Goal: Task Accomplishment & Management: Use online tool/utility

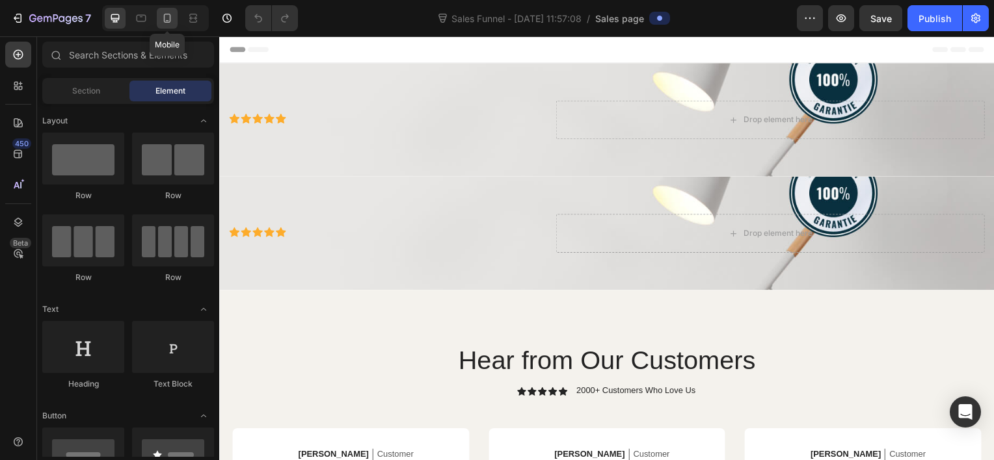
click at [173, 21] on icon at bounding box center [167, 18] width 13 height 13
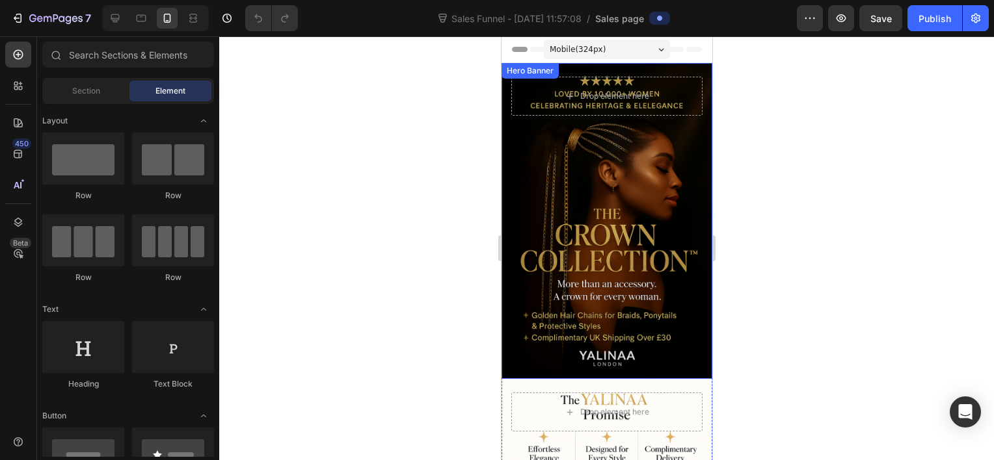
click at [531, 159] on div "Background Image" at bounding box center [606, 221] width 211 height 316
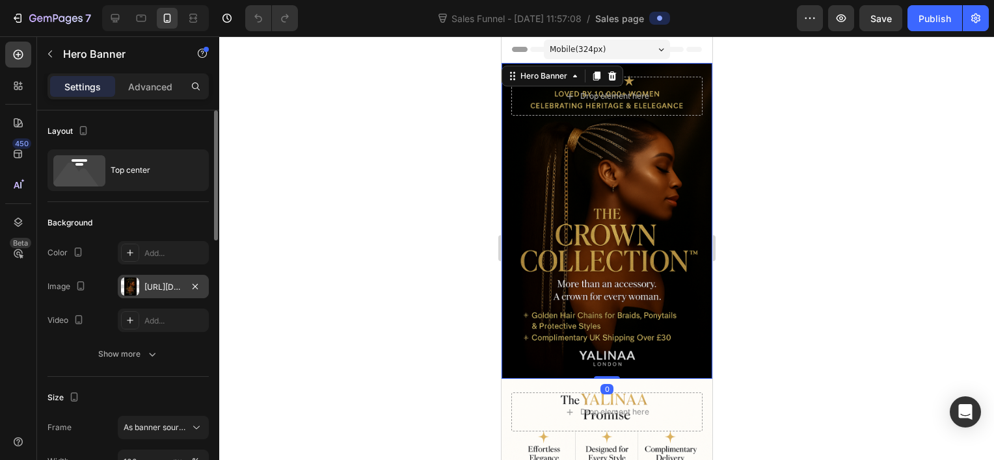
click at [130, 294] on div at bounding box center [130, 287] width 18 height 18
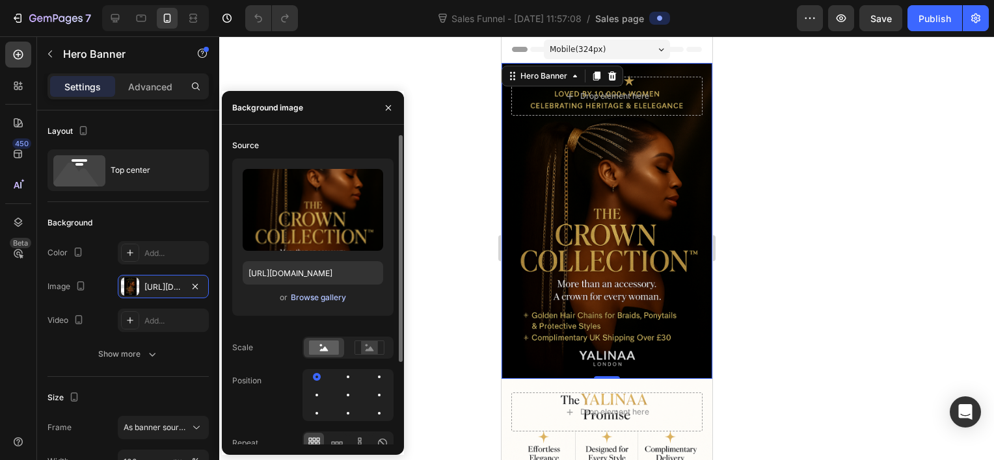
click at [330, 300] on div "Browse gallery" at bounding box center [318, 298] width 55 height 12
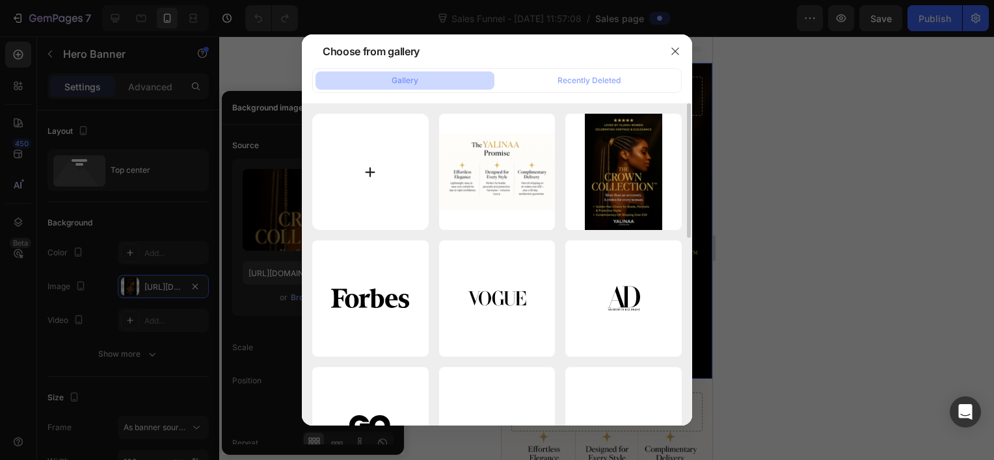
click at [377, 164] on input "file" at bounding box center [370, 172] width 116 height 116
type input "C:\fakepath\Protégez Vos Yeux, [PERSON_NAME].png"
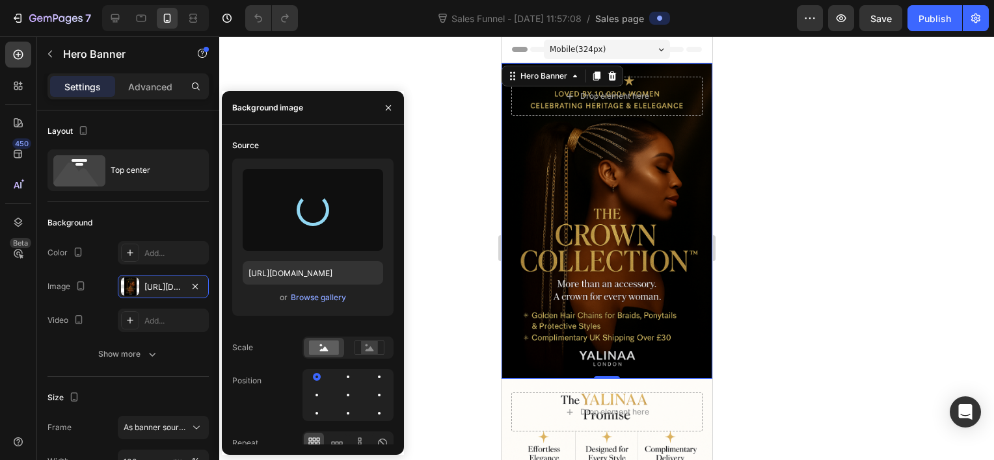
type input "[URL][DOMAIN_NAME]"
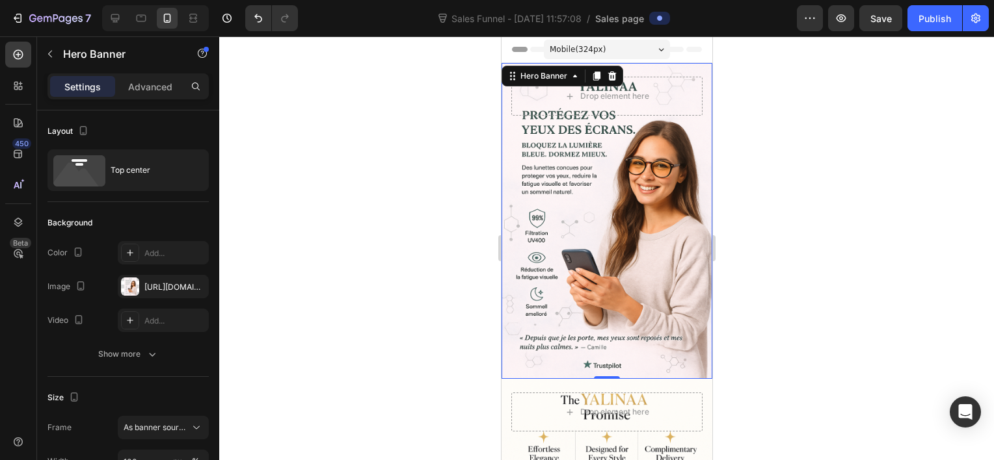
click at [488, 200] on div at bounding box center [606, 248] width 775 height 424
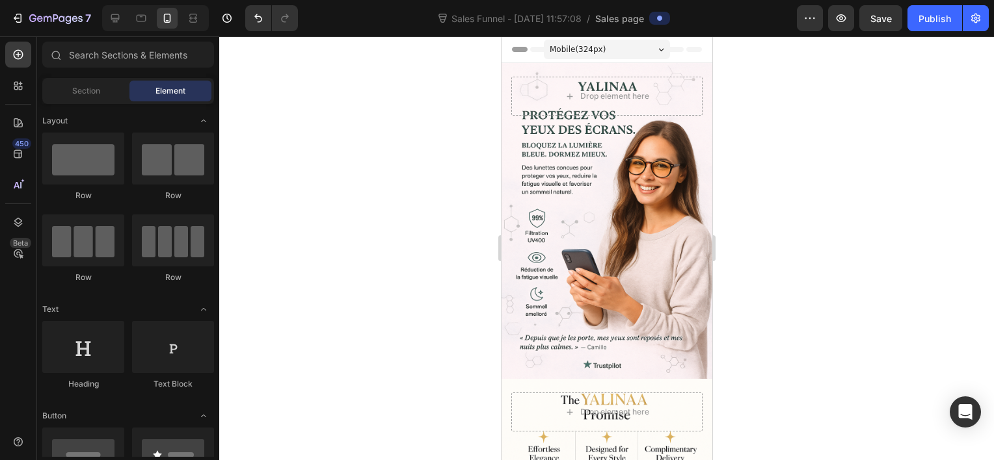
click at [760, 143] on div at bounding box center [606, 248] width 775 height 424
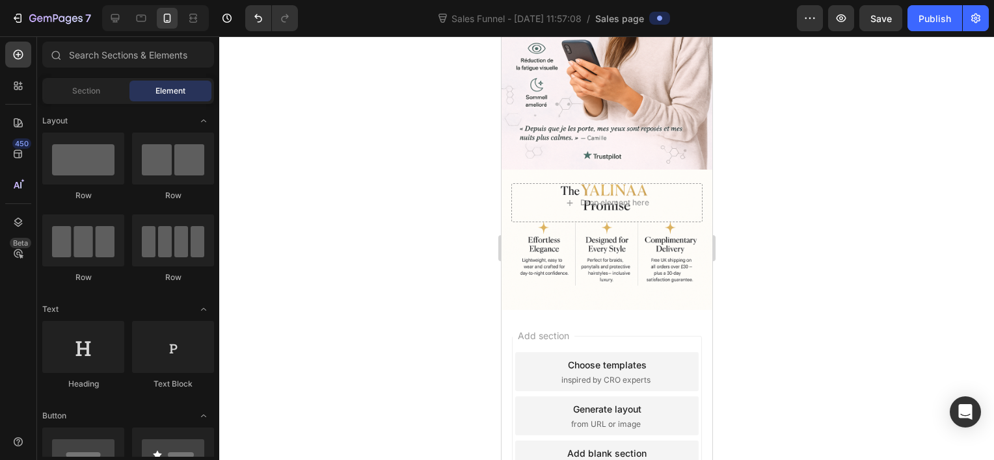
drag, startPoint x: 706, startPoint y: 138, endPoint x: 1223, endPoint y: 285, distance: 537.5
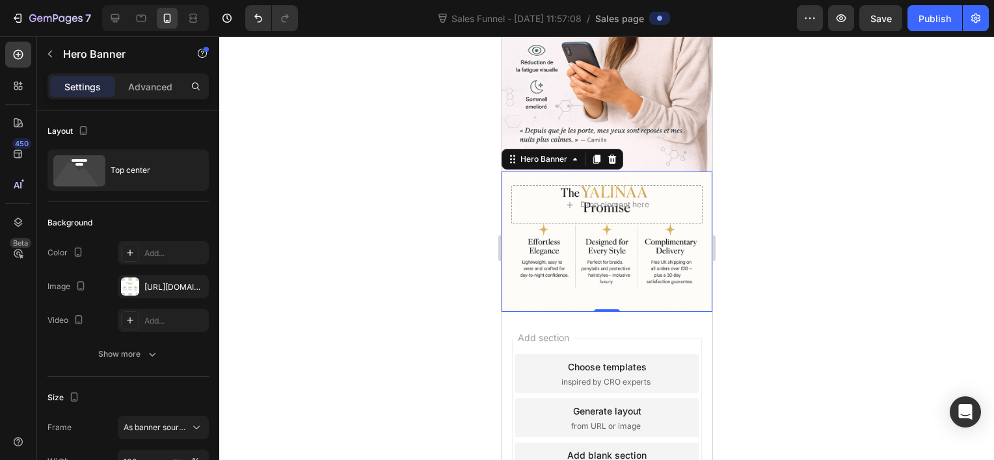
click at [406, 220] on div at bounding box center [606, 248] width 775 height 424
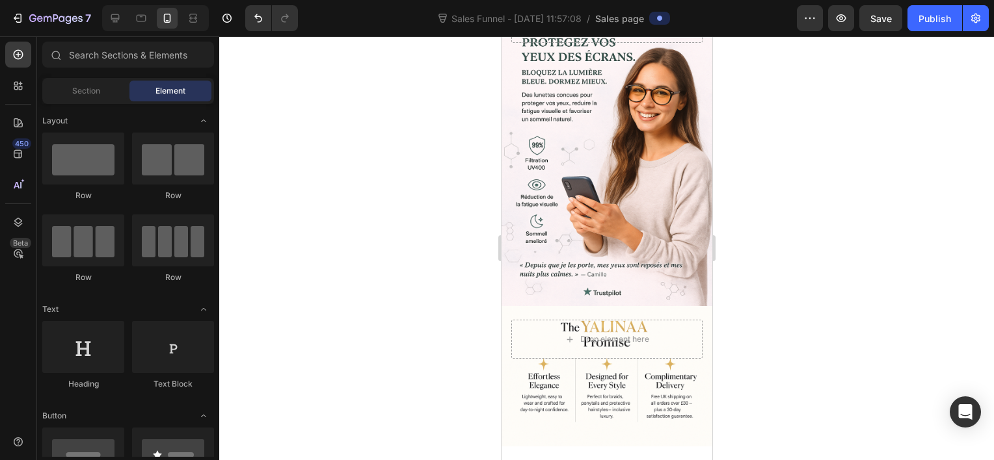
scroll to position [0, 0]
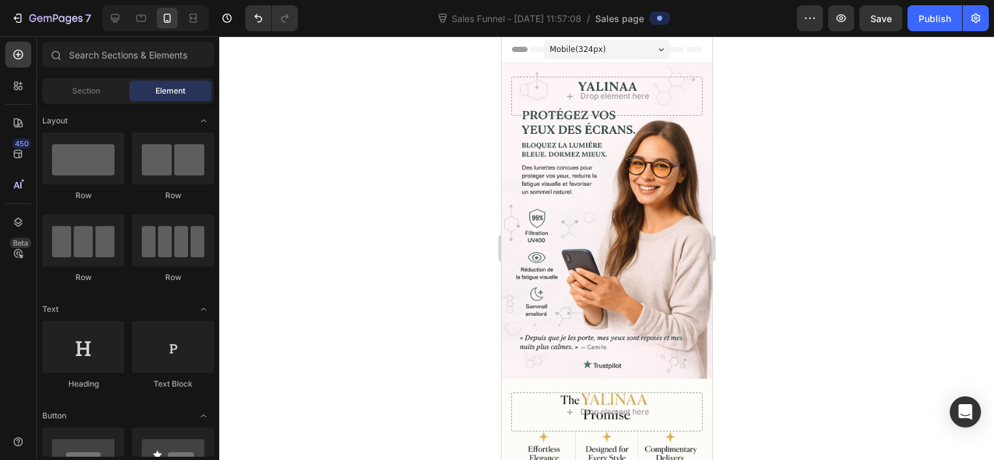
drag, startPoint x: 708, startPoint y: 271, endPoint x: 1215, endPoint y: 185, distance: 513.8
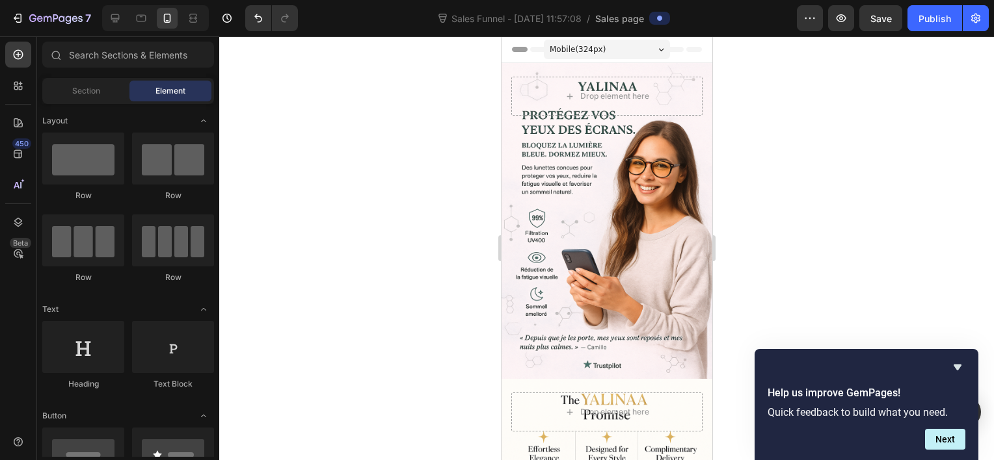
click at [411, 194] on div at bounding box center [606, 248] width 775 height 424
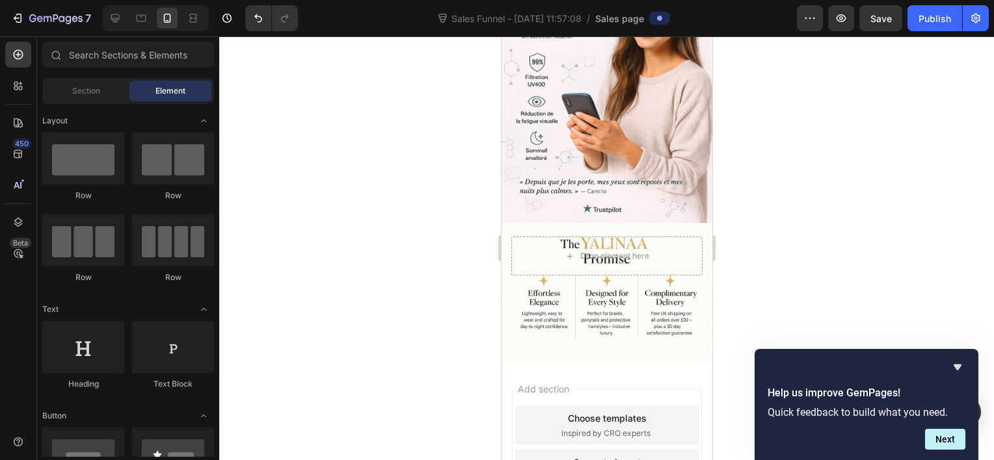
scroll to position [164, 0]
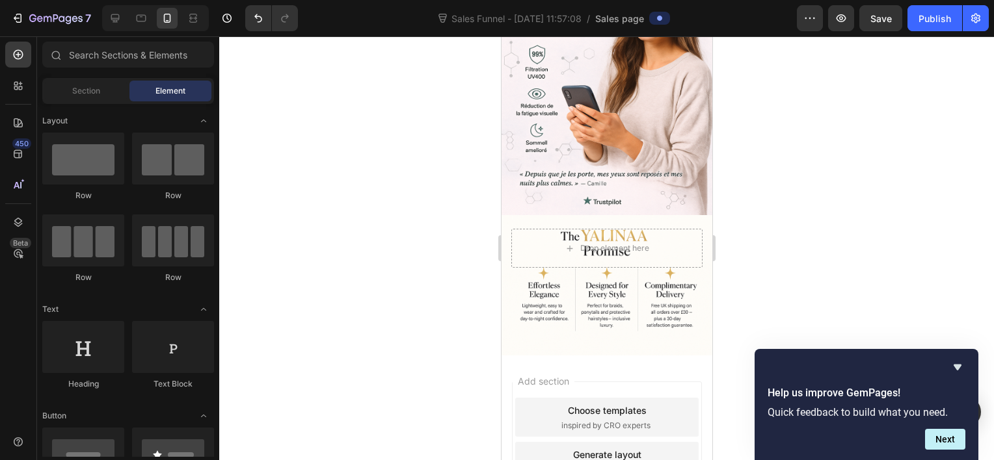
drag, startPoint x: 706, startPoint y: 199, endPoint x: 1221, endPoint y: 323, distance: 530.5
click at [81, 96] on span "Section" at bounding box center [86, 91] width 28 height 12
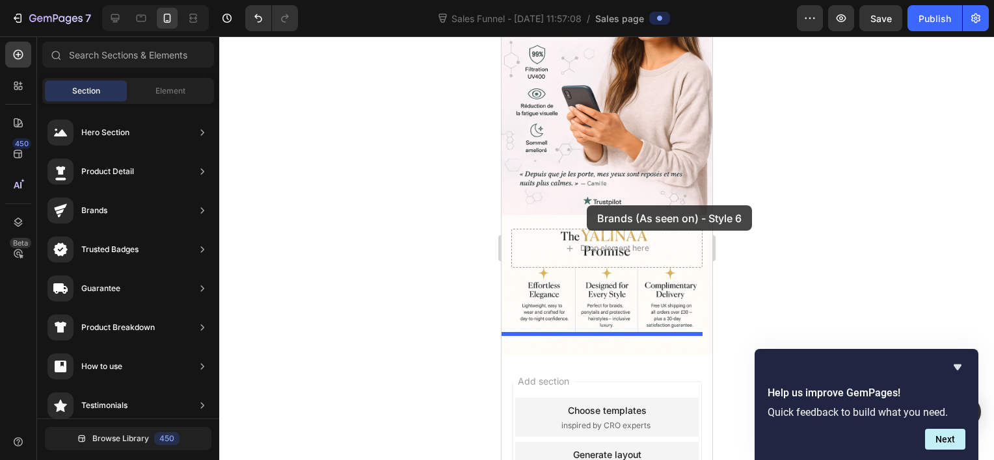
drag, startPoint x: 861, startPoint y: 249, endPoint x: 586, endPoint y: 206, distance: 278.5
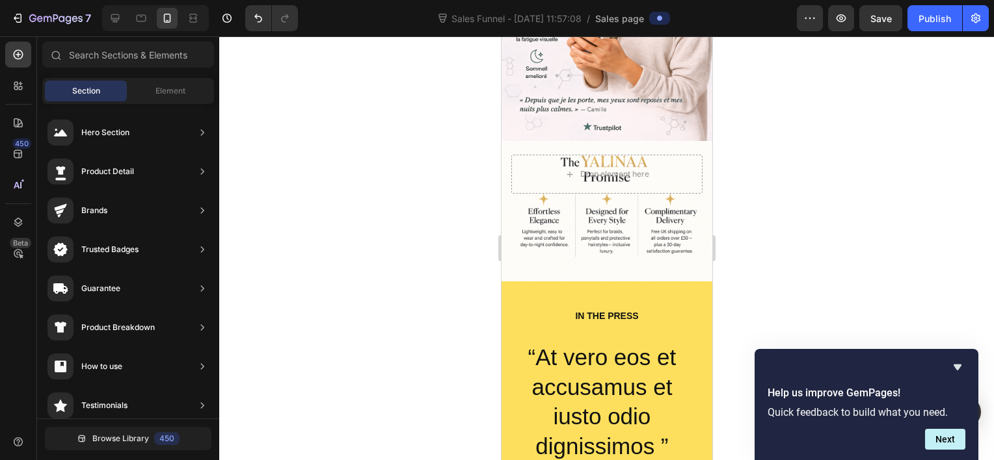
scroll to position [235, 0]
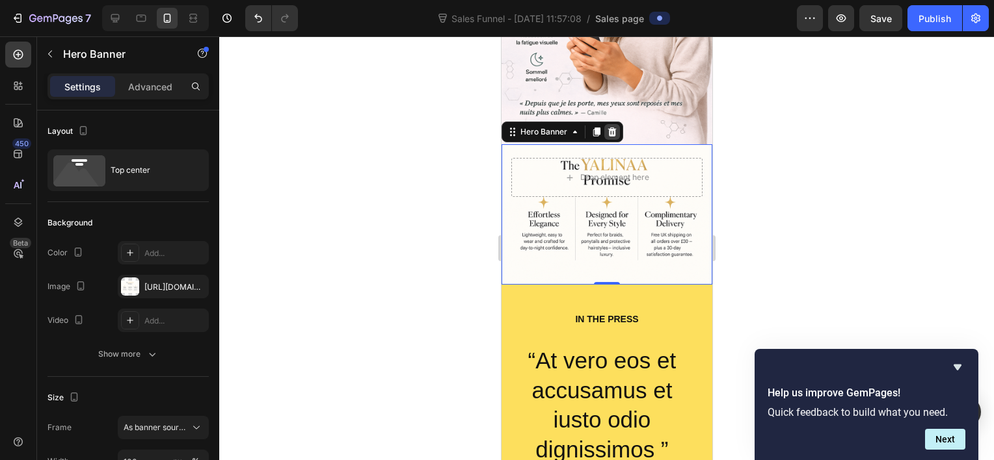
click at [615, 127] on icon at bounding box center [611, 132] width 10 height 10
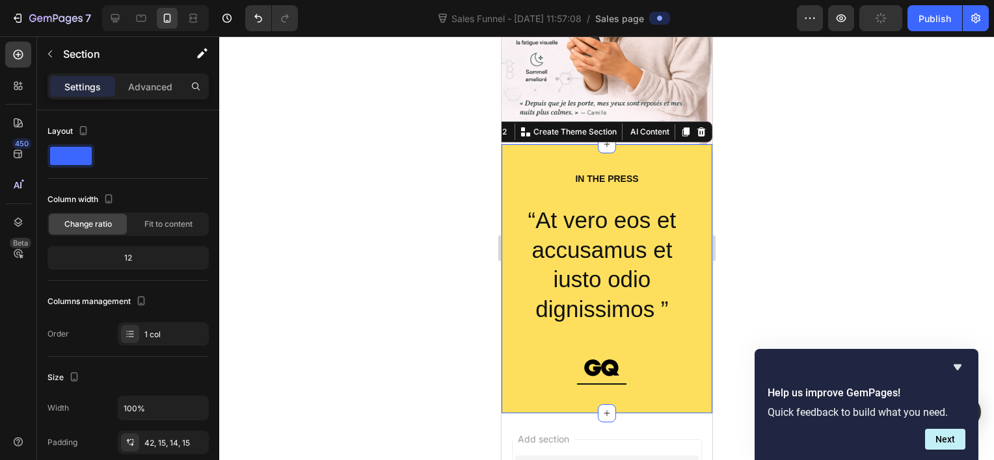
scroll to position [371, 0]
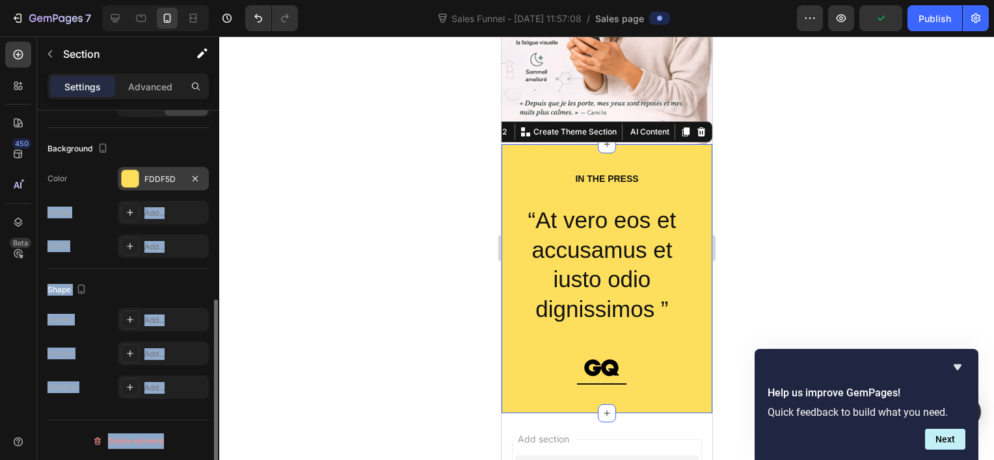
drag, startPoint x: 219, startPoint y: 254, endPoint x: 143, endPoint y: 171, distance: 112.3
click at [143, 171] on div "Layout Column width Change ratio Fit to content 12 Columns management Order 1 c…" at bounding box center [128, 304] width 182 height 387
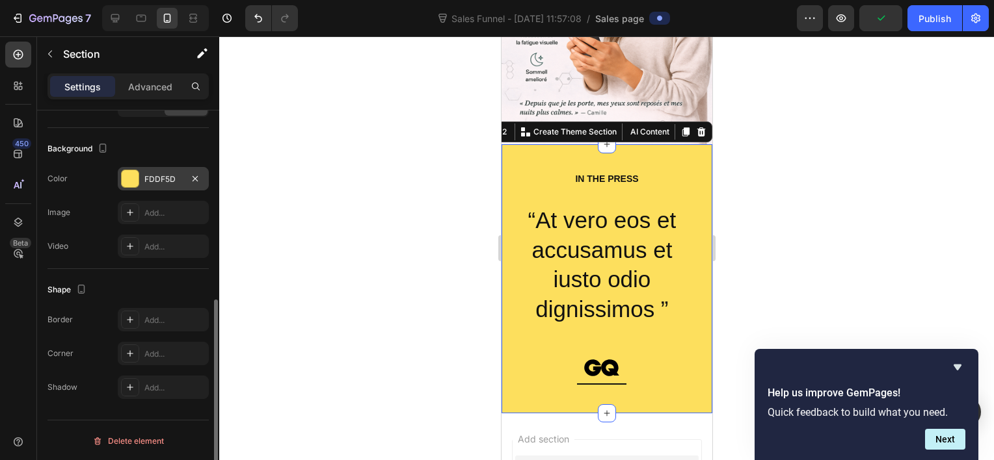
click at [143, 171] on div "FDDF5D" at bounding box center [163, 178] width 91 height 23
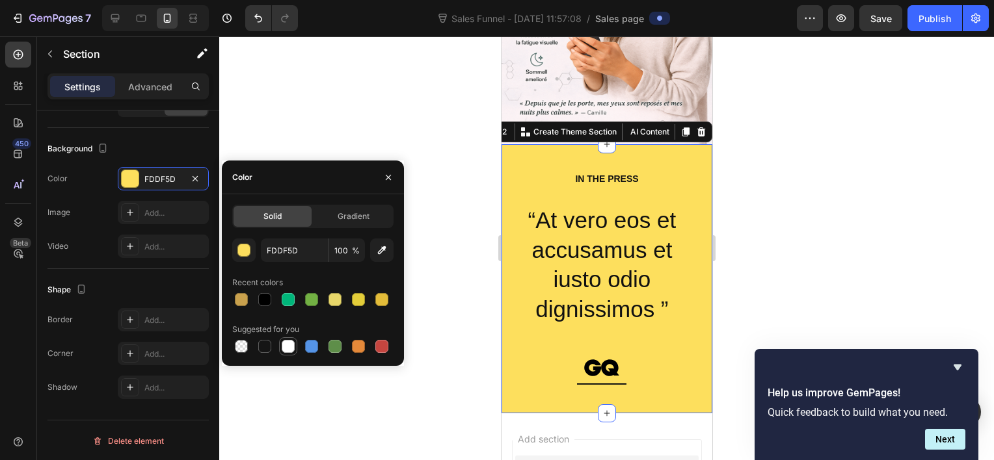
click at [289, 339] on div at bounding box center [288, 347] width 16 height 16
type input "FFFFFF"
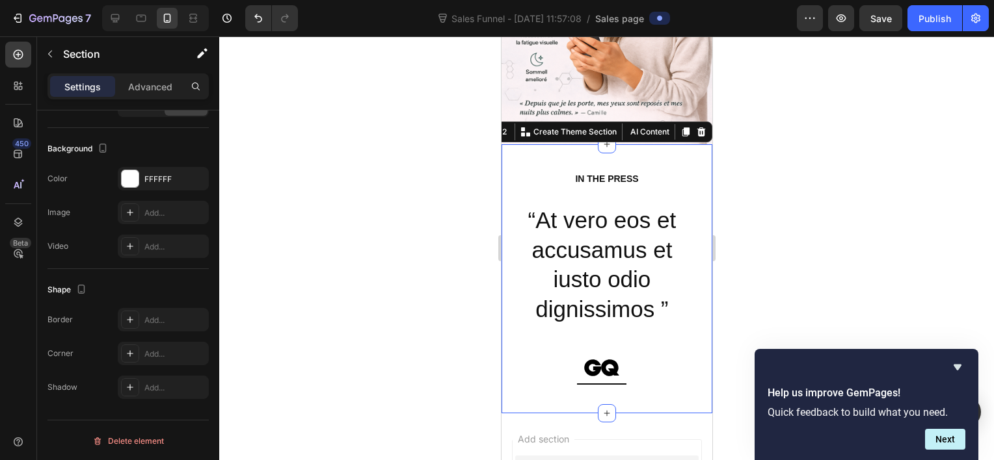
click at [323, 153] on div at bounding box center [606, 248] width 775 height 424
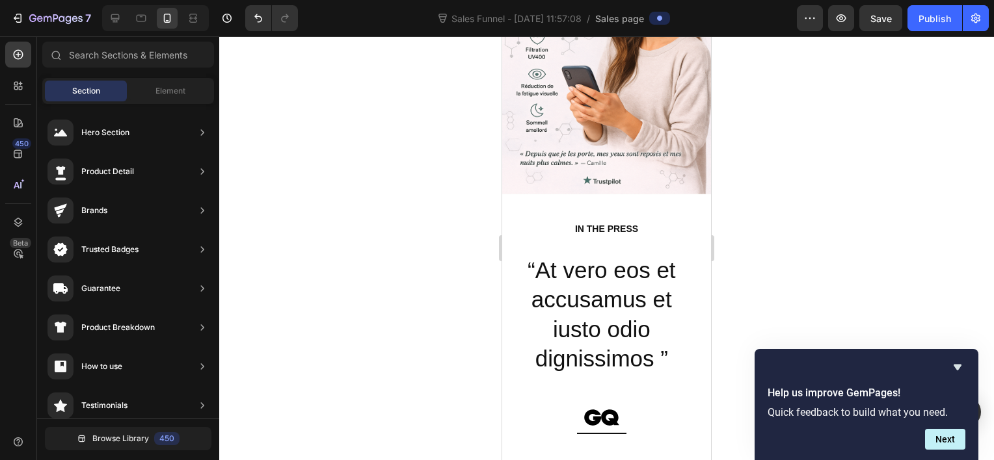
scroll to position [198, 0]
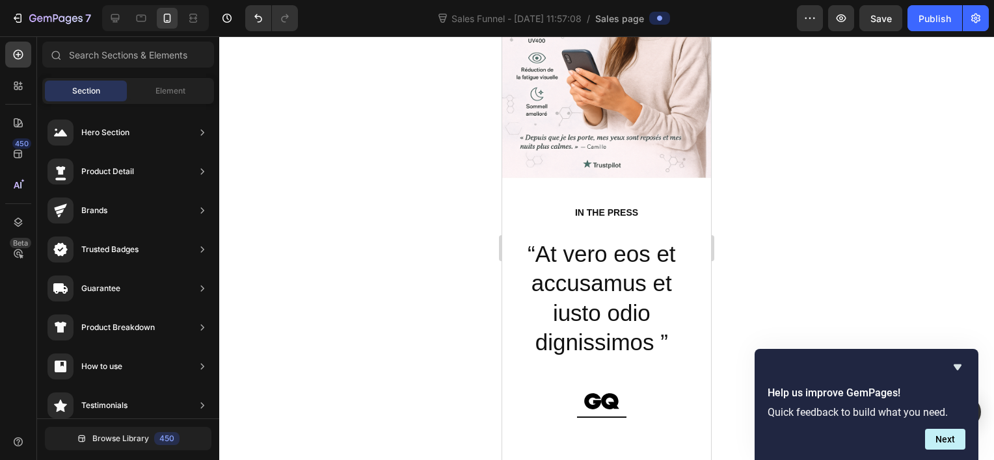
drag, startPoint x: 707, startPoint y: 198, endPoint x: 1222, endPoint y: 218, distance: 515.4
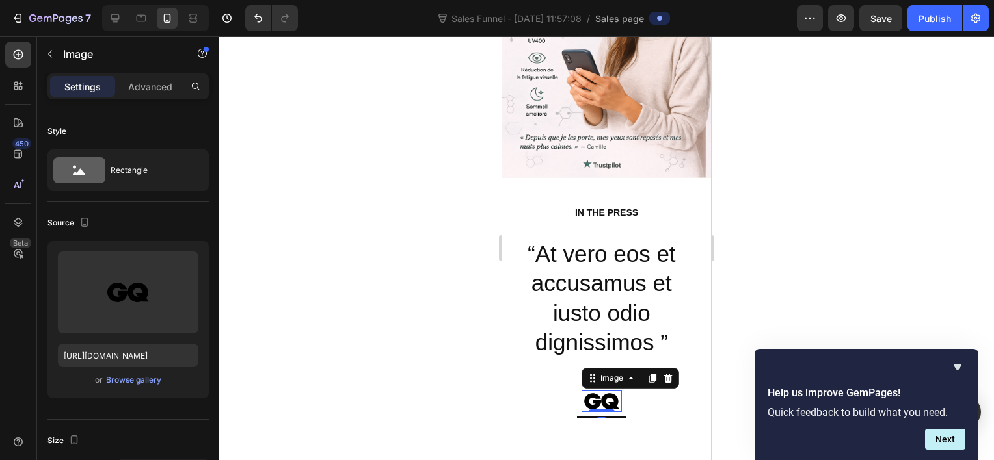
click at [326, 282] on div at bounding box center [606, 248] width 775 height 424
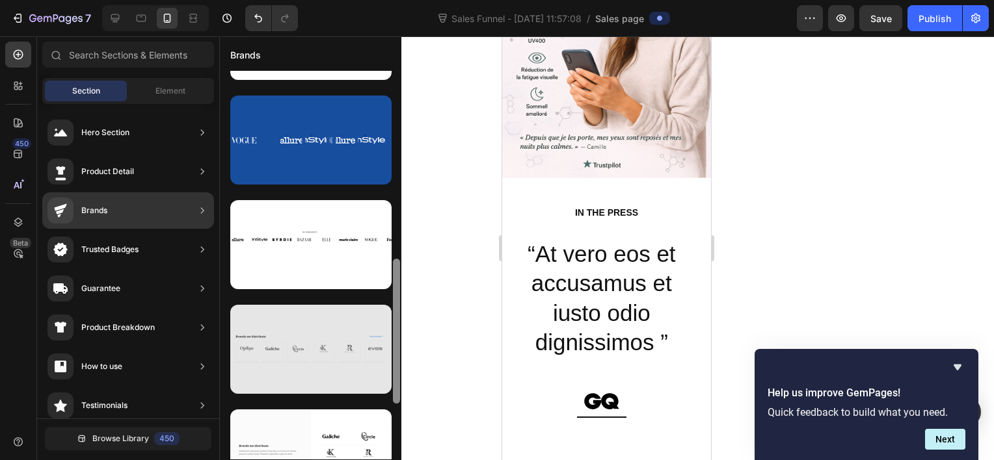
scroll to position [520, 0]
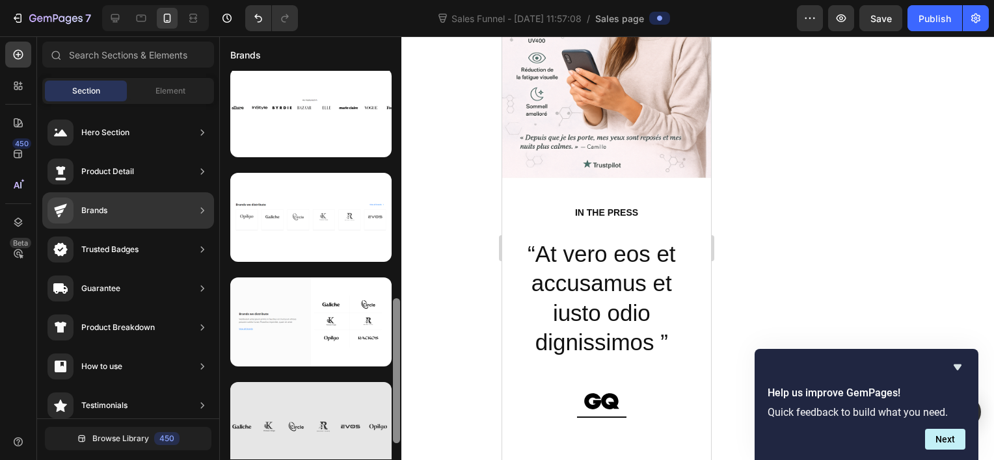
drag, startPoint x: 398, startPoint y: 147, endPoint x: 364, endPoint y: 386, distance: 241.7
click at [364, 386] on div at bounding box center [310, 265] width 181 height 389
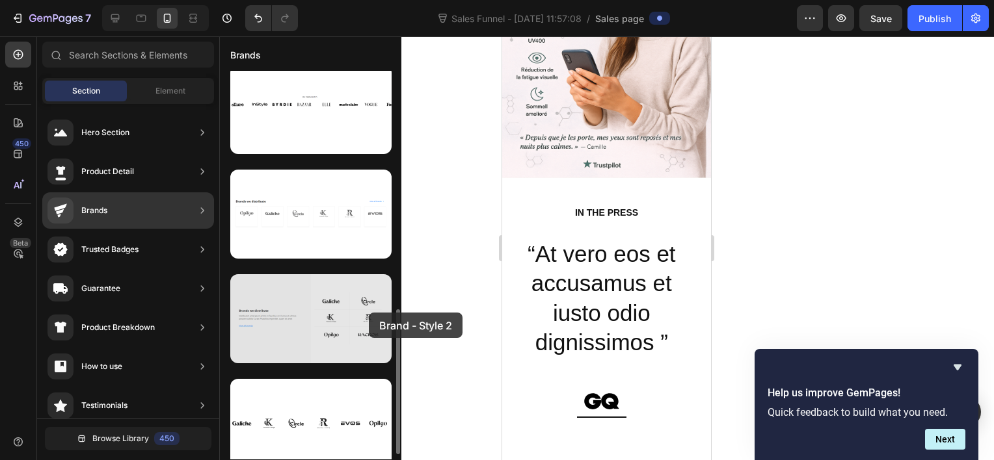
click at [339, 320] on div at bounding box center [310, 318] width 161 height 89
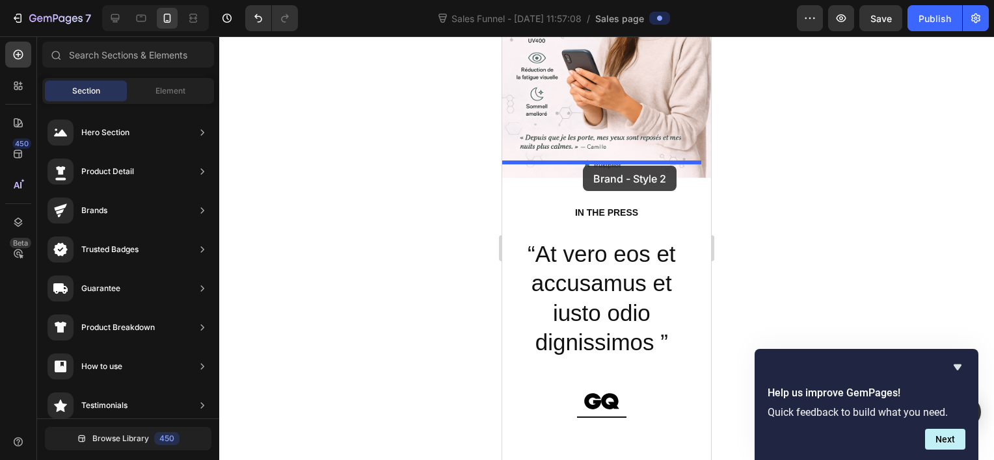
drag, startPoint x: 842, startPoint y: 356, endPoint x: 583, endPoint y: 166, distance: 321.4
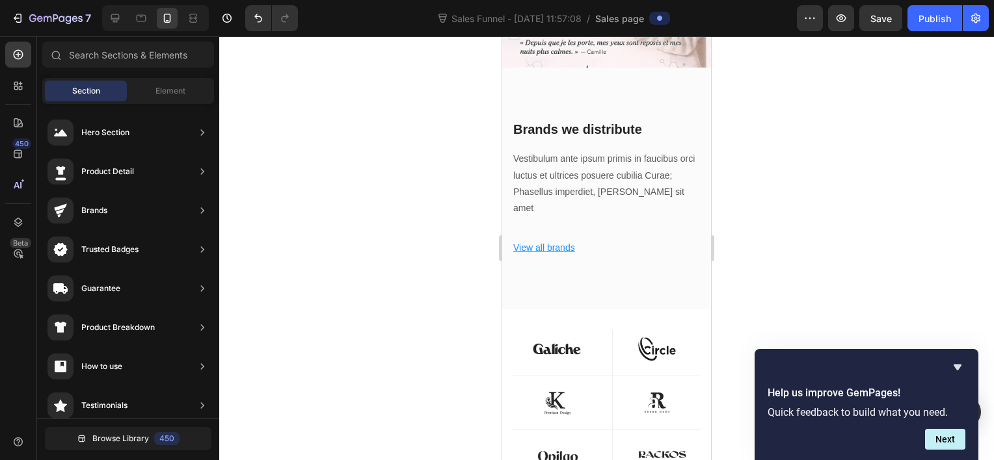
scroll to position [288, 0]
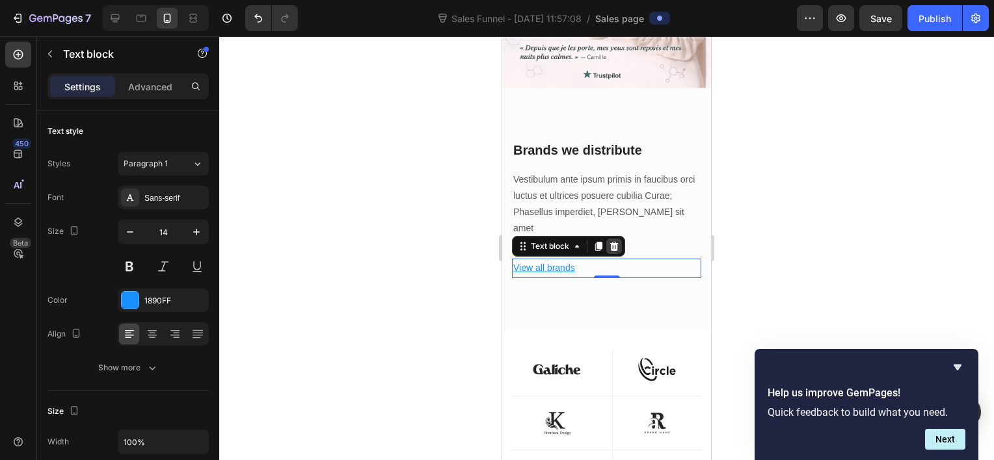
click at [617, 242] on icon at bounding box center [614, 246] width 8 height 9
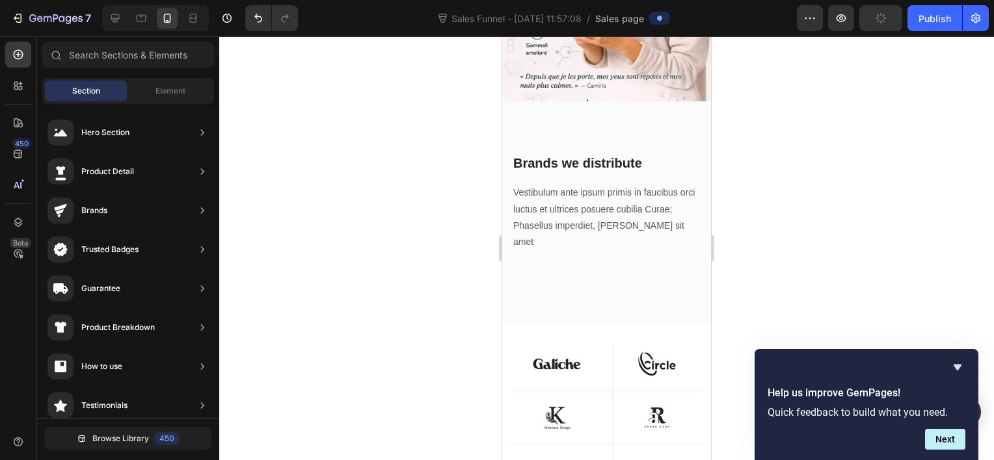
scroll to position [266, 0]
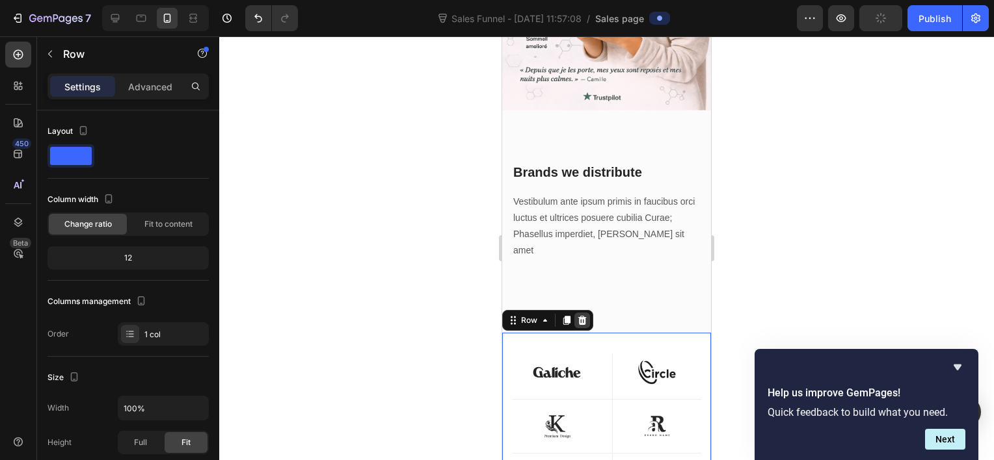
click at [585, 316] on icon at bounding box center [582, 320] width 8 height 9
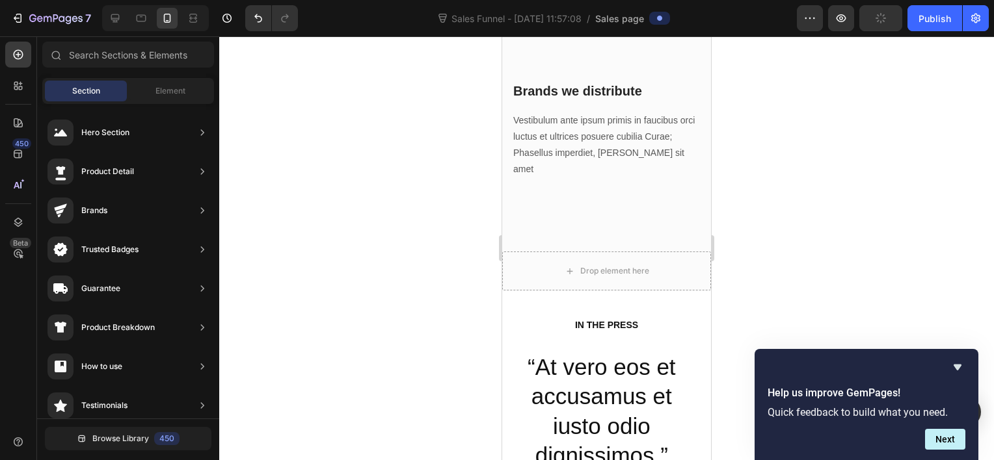
scroll to position [364, 0]
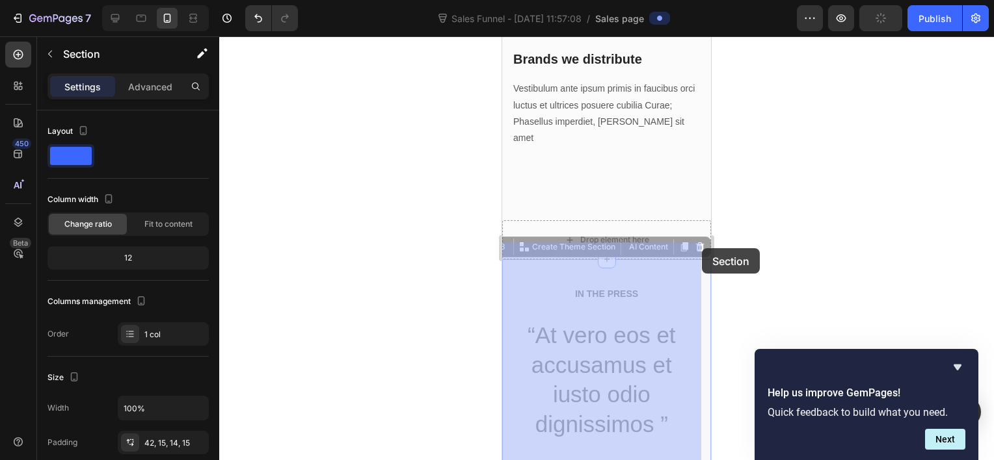
drag, startPoint x: 686, startPoint y: 260, endPoint x: 703, endPoint y: 248, distance: 20.9
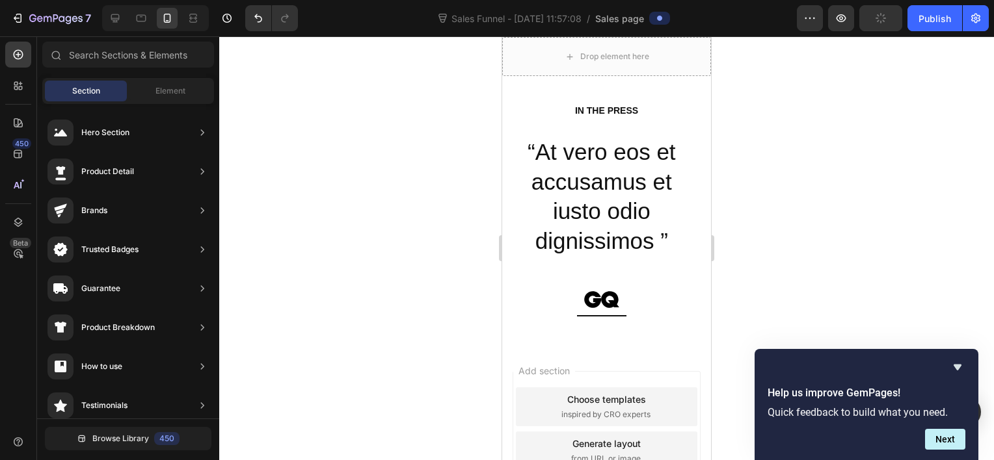
scroll to position [550, 0]
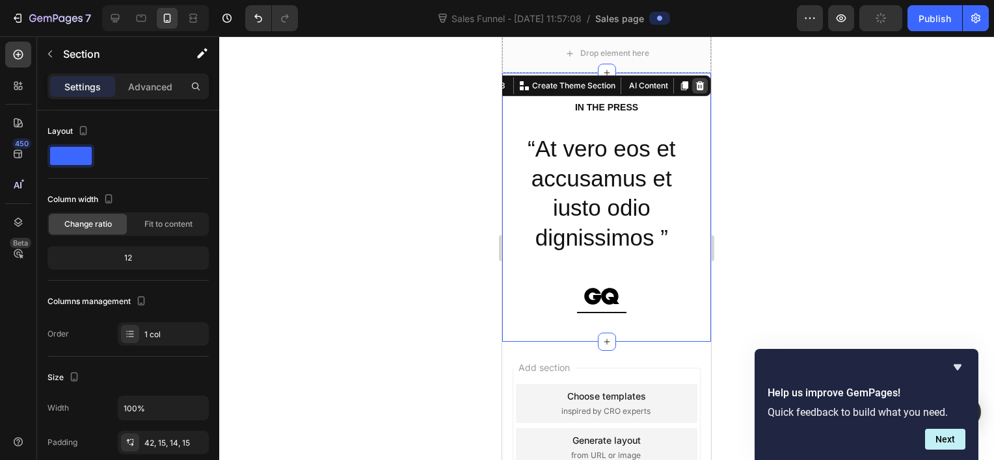
click at [692, 78] on div at bounding box center [700, 86] width 16 height 16
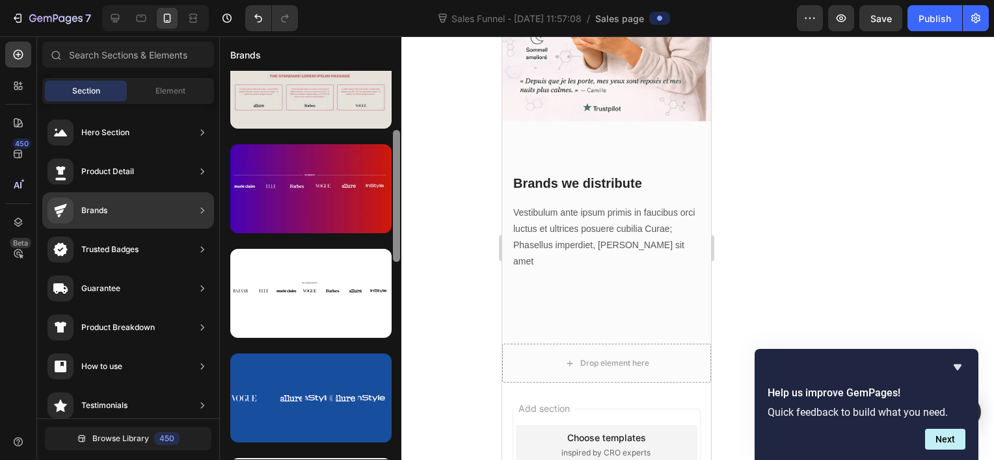
scroll to position [196, 0]
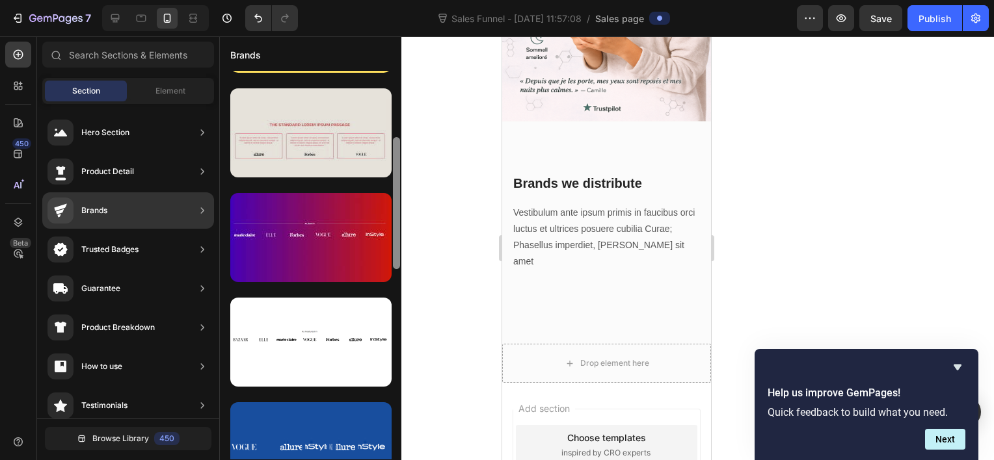
drag, startPoint x: 397, startPoint y: 322, endPoint x: 375, endPoint y: 156, distance: 167.4
click at [375, 156] on div at bounding box center [310, 265] width 181 height 389
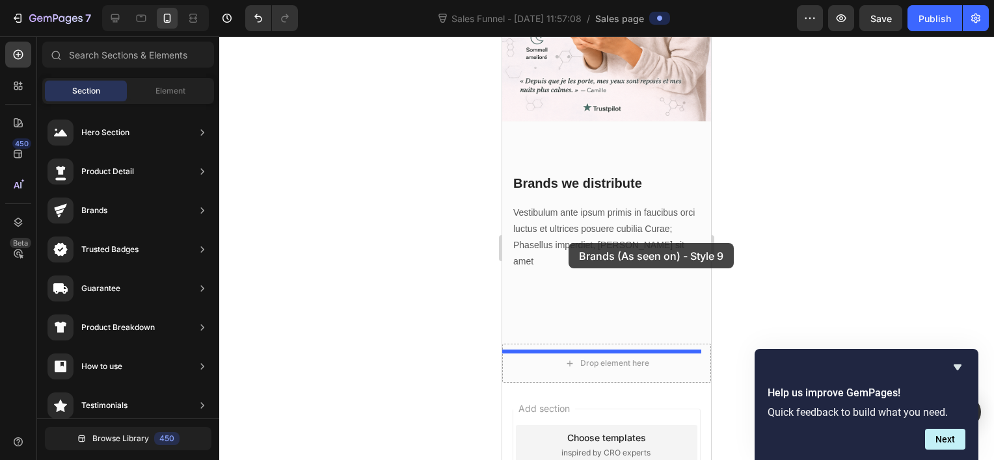
drag, startPoint x: 832, startPoint y: 385, endPoint x: 567, endPoint y: 242, distance: 300.9
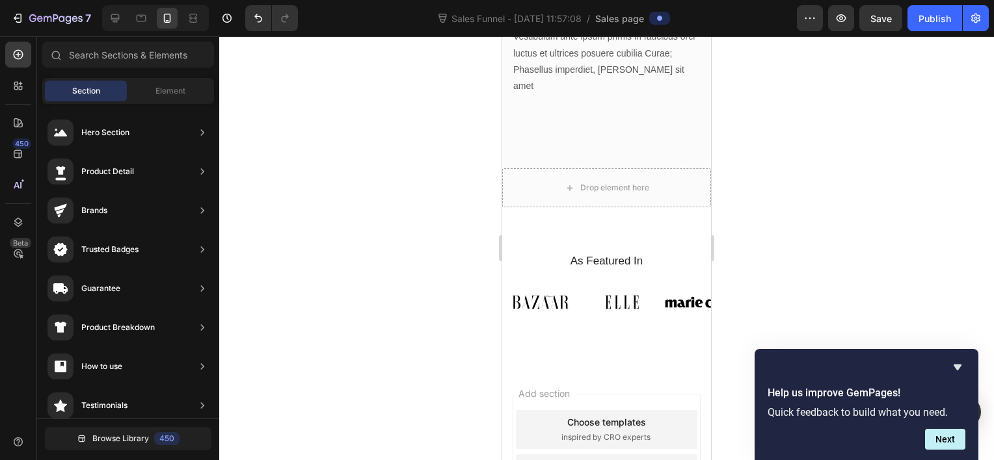
scroll to position [422, 0]
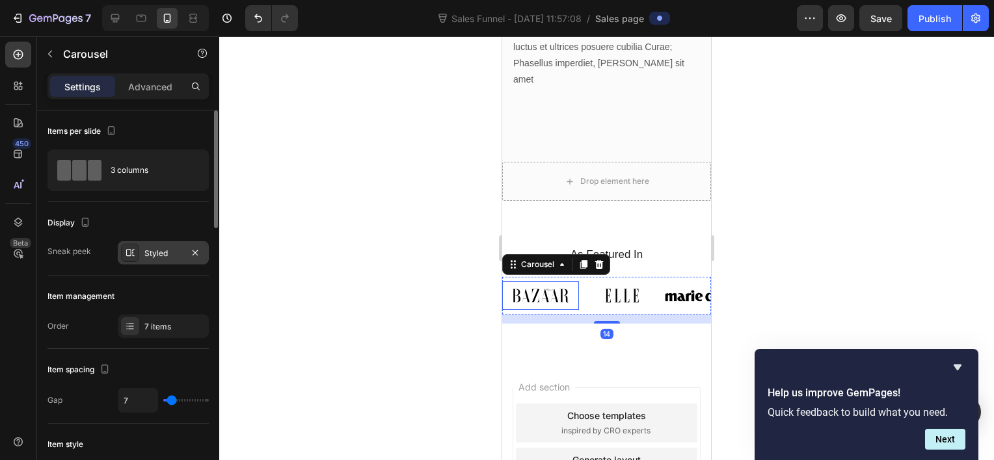
click at [136, 254] on div at bounding box center [130, 253] width 18 height 18
click at [339, 224] on div at bounding box center [606, 248] width 775 height 424
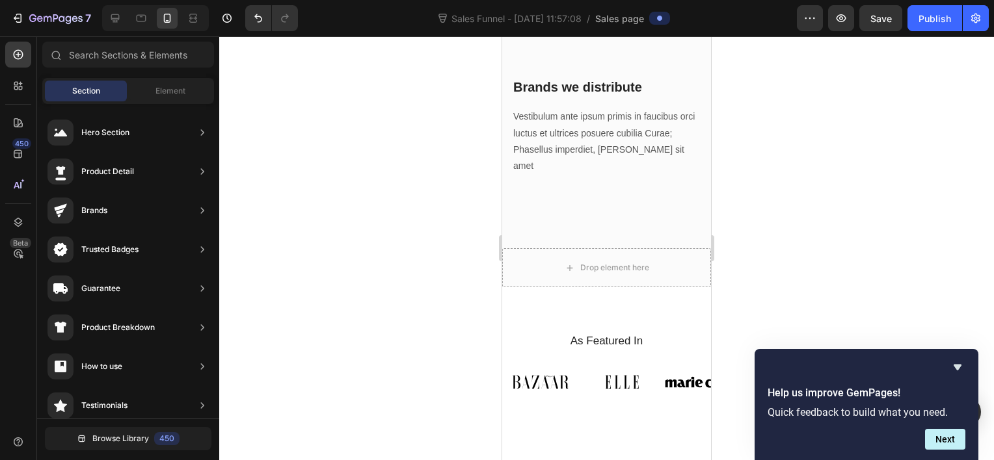
scroll to position [339, 0]
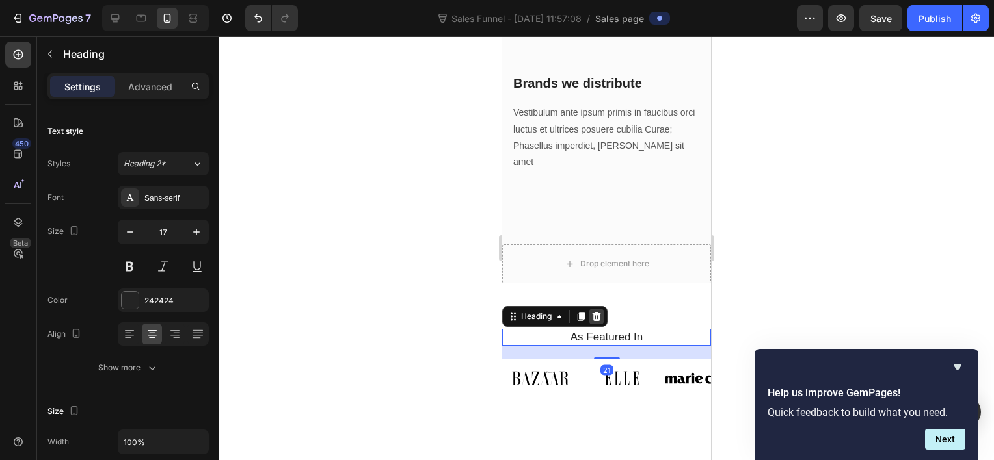
click at [603, 309] on div at bounding box center [597, 317] width 16 height 16
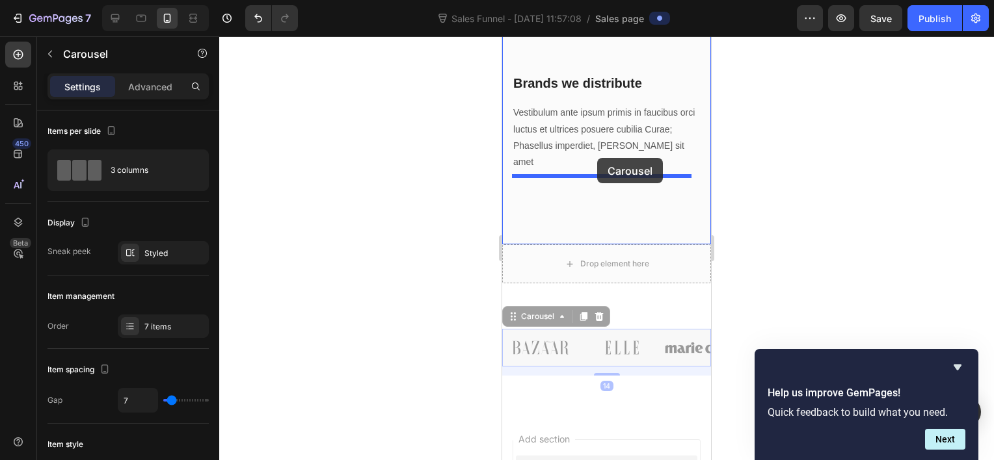
drag, startPoint x: 580, startPoint y: 343, endPoint x: 597, endPoint y: 158, distance: 185.5
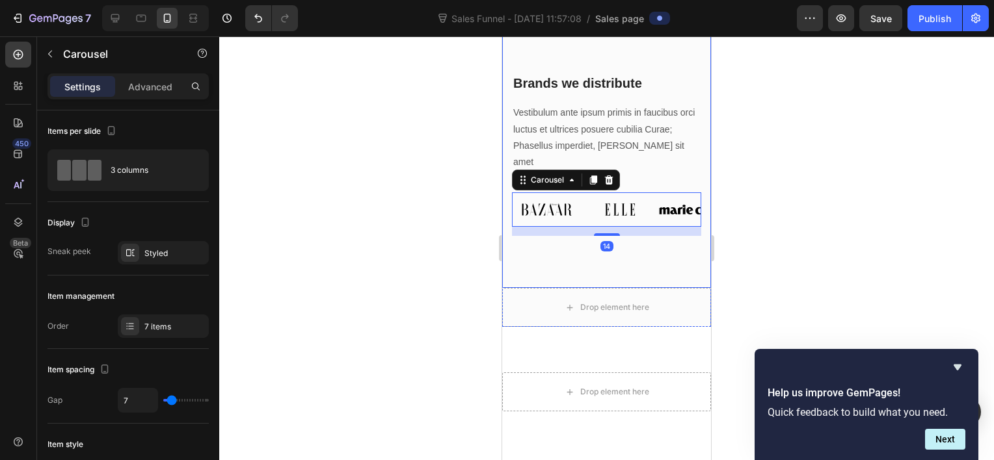
click at [809, 198] on div at bounding box center [606, 248] width 775 height 424
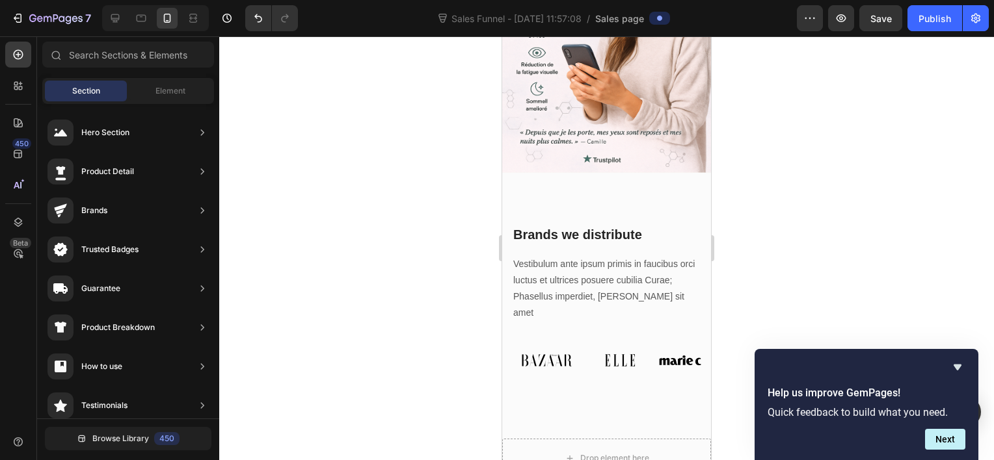
scroll to position [209, 0]
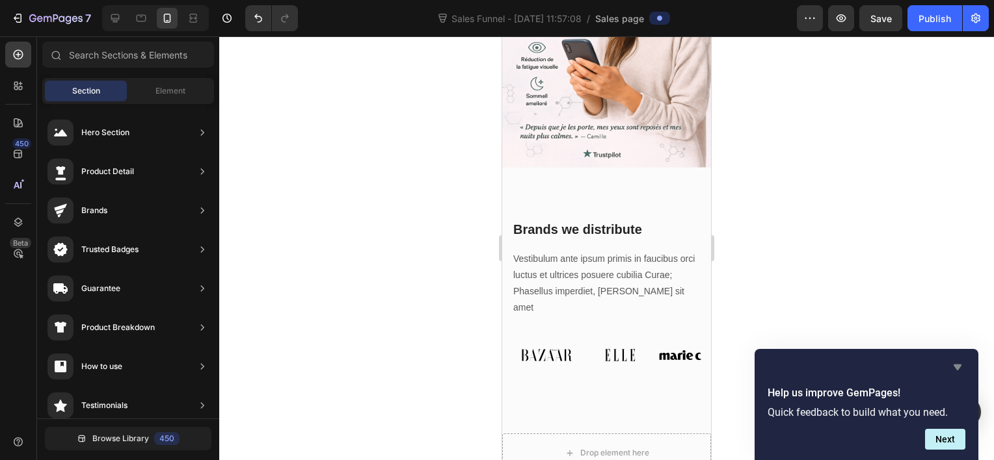
drag, startPoint x: 957, startPoint y: 356, endPoint x: 957, endPoint y: 364, distance: 7.2
click at [957, 364] on div "Help us improve GemPages! Quick feedback to build what you need. Next" at bounding box center [866, 404] width 224 height 111
click at [957, 364] on icon "Hide survey" at bounding box center [957, 368] width 16 height 16
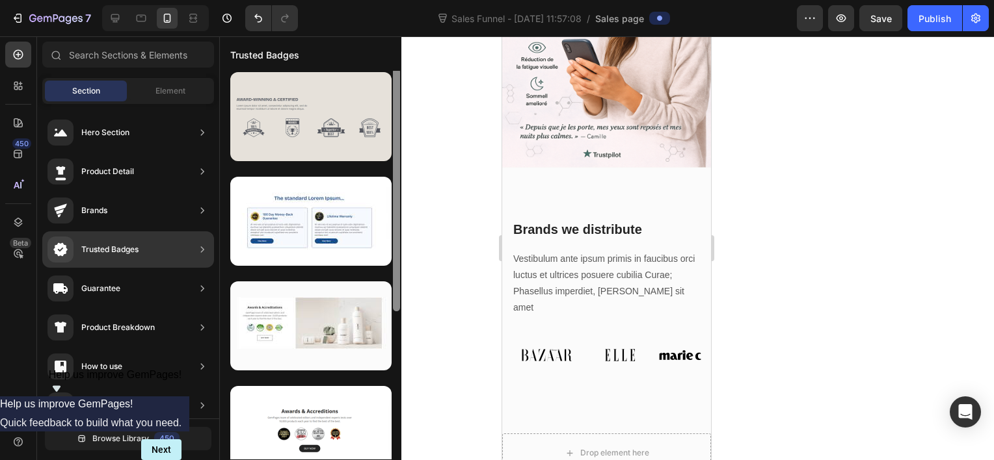
scroll to position [0, 0]
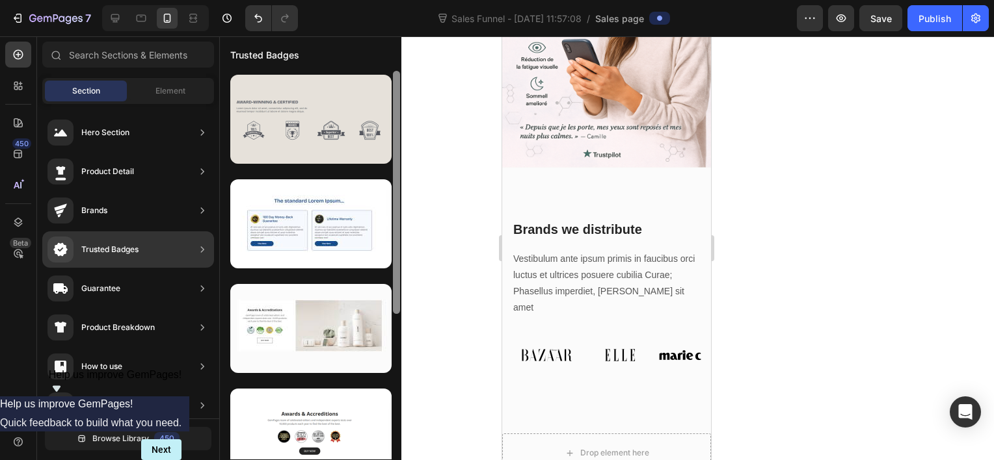
drag, startPoint x: 398, startPoint y: 191, endPoint x: 380, endPoint y: 96, distance: 97.3
click at [380, 96] on div at bounding box center [310, 265] width 181 height 389
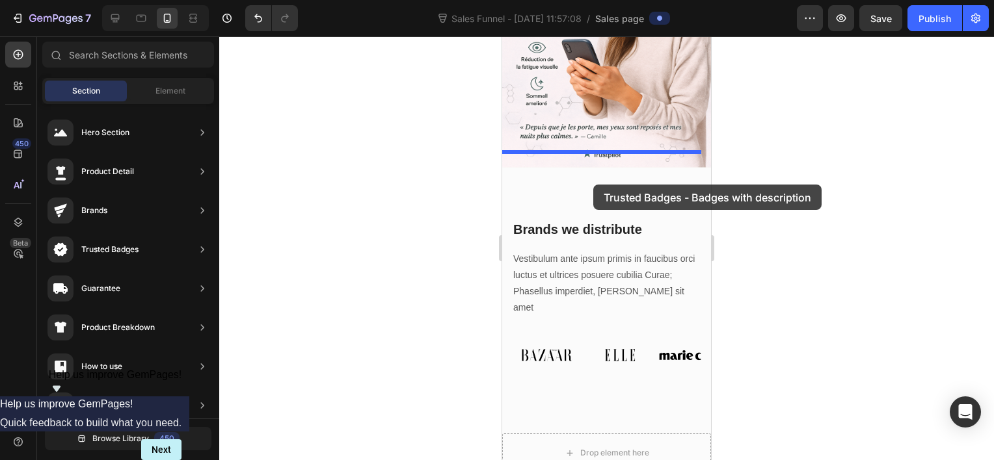
drag, startPoint x: 843, startPoint y: 286, endPoint x: 598, endPoint y: 177, distance: 268.4
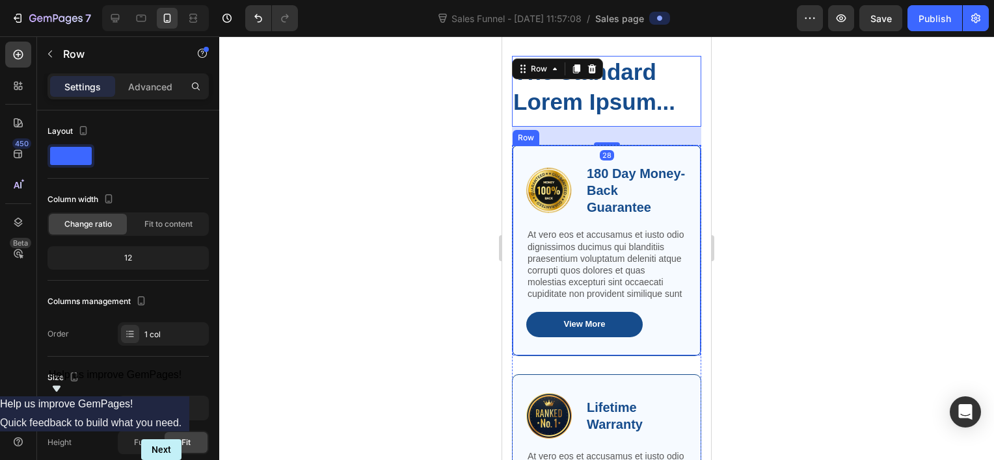
scroll to position [371, 0]
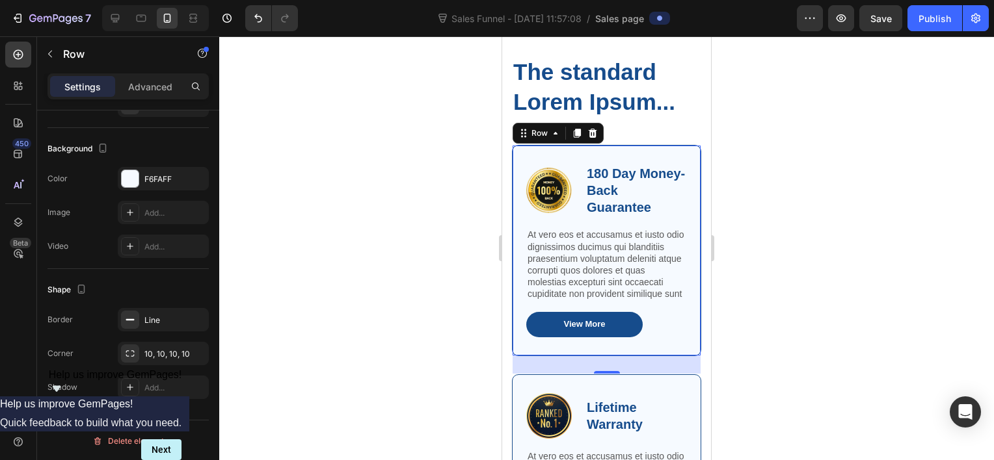
click at [664, 374] on div "28" at bounding box center [606, 365] width 188 height 18
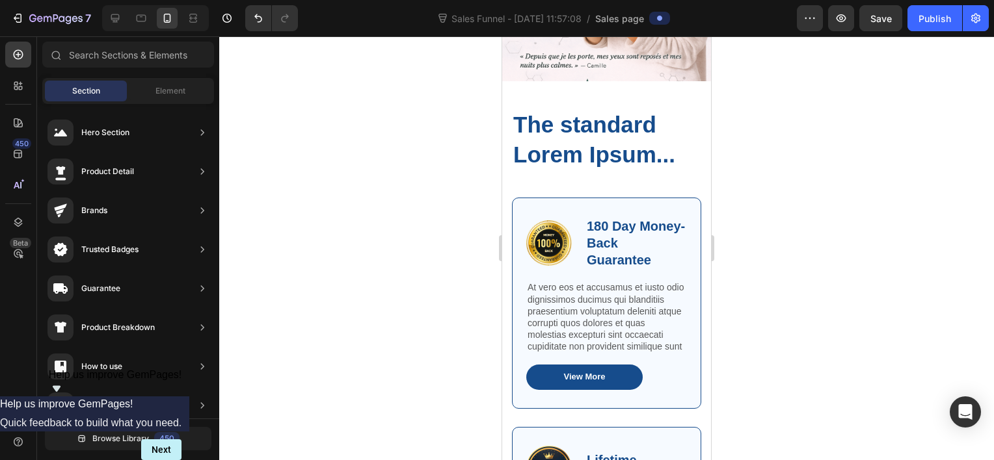
scroll to position [256, 0]
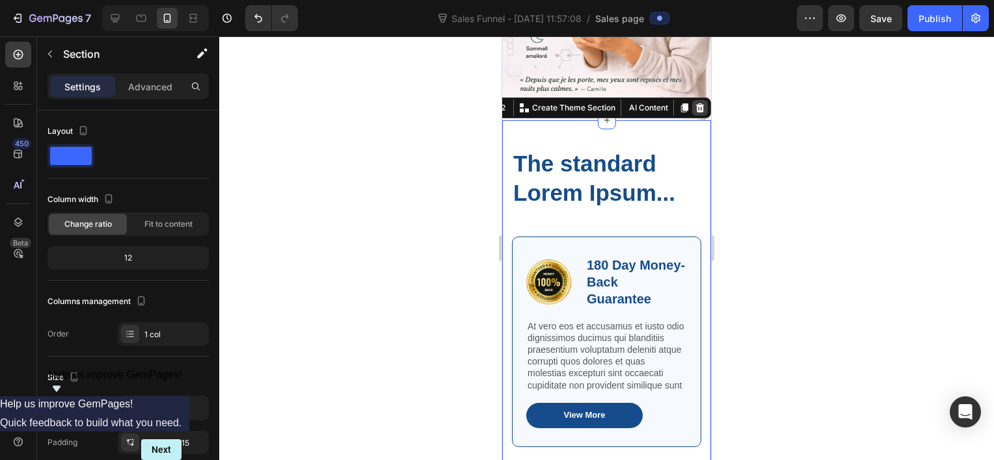
click at [695, 100] on div at bounding box center [700, 108] width 16 height 16
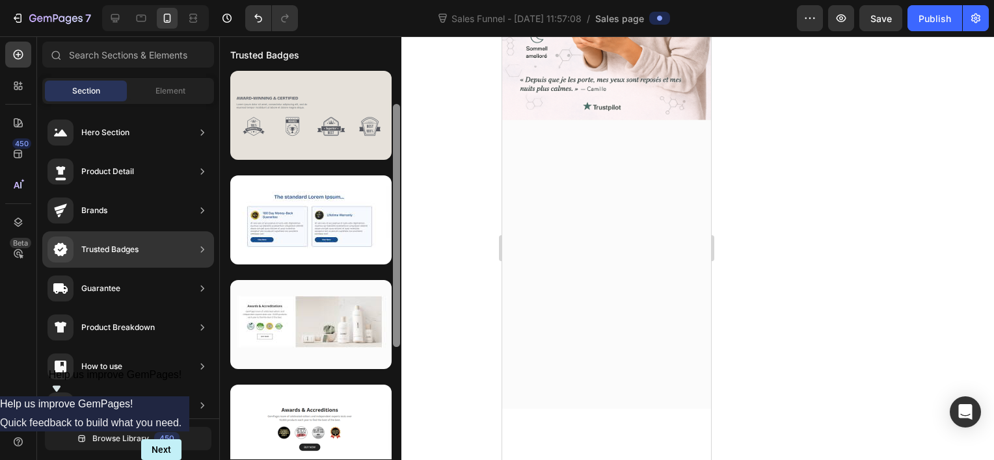
scroll to position [0, 0]
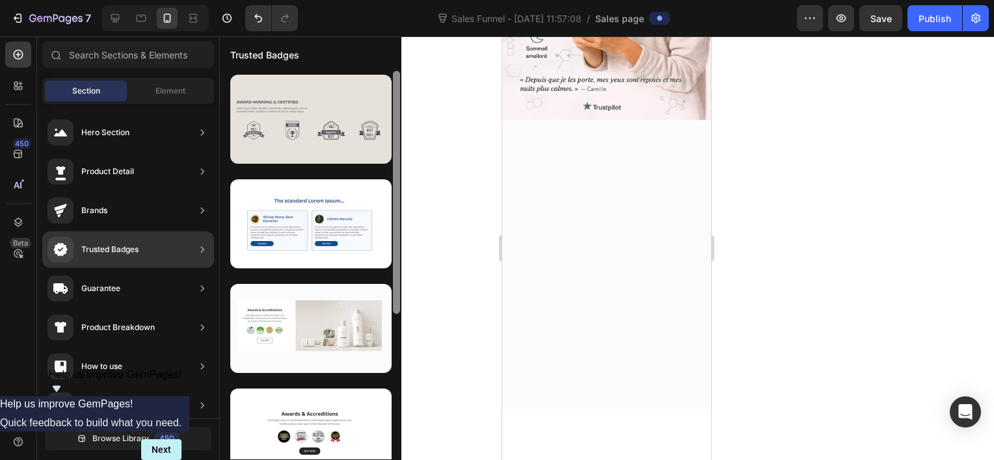
drag, startPoint x: 397, startPoint y: 157, endPoint x: 380, endPoint y: 137, distance: 26.3
click at [380, 137] on div at bounding box center [310, 265] width 181 height 389
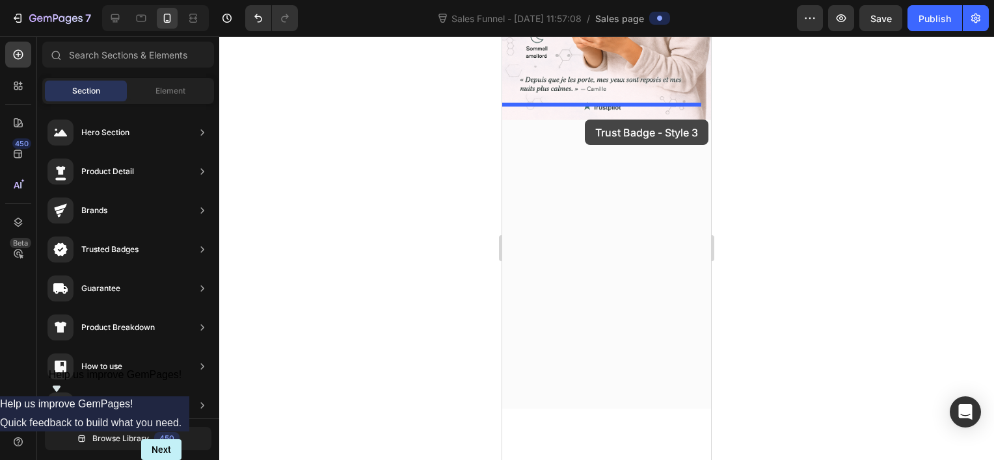
drag, startPoint x: 851, startPoint y: 346, endPoint x: 585, endPoint y: 119, distance: 349.7
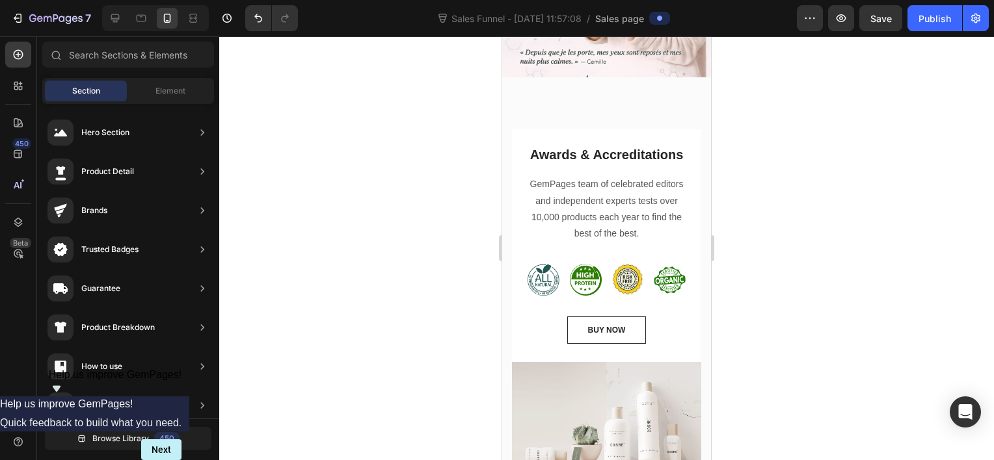
scroll to position [302, 0]
